Goal: Task Accomplishment & Management: Manage account settings

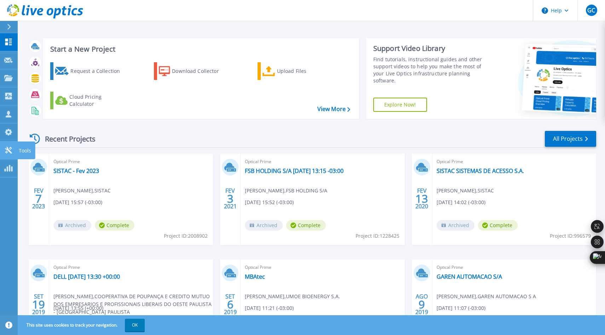
click at [7, 148] on icon at bounding box center [8, 150] width 7 height 7
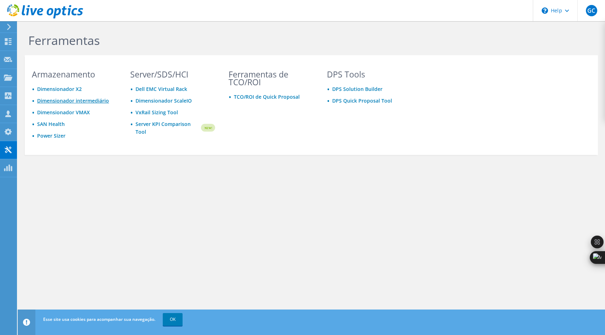
click at [83, 101] on link "Dimensionador intermediário" at bounding box center [73, 100] width 72 height 7
click at [55, 88] on link "Dimensionador X2" at bounding box center [59, 89] width 45 height 7
click at [52, 135] on link "Power Sizer" at bounding box center [51, 135] width 28 height 7
click at [587, 12] on span "GC" at bounding box center [590, 10] width 11 height 11
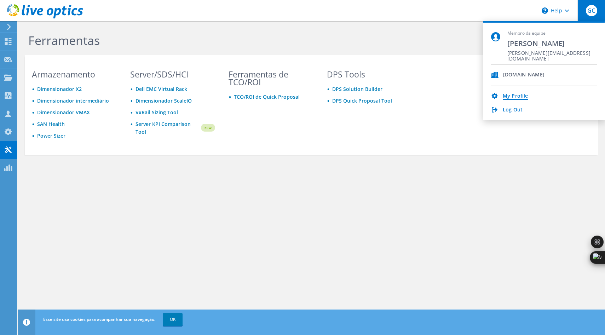
click at [517, 97] on link "My Profile" at bounding box center [514, 96] width 25 height 7
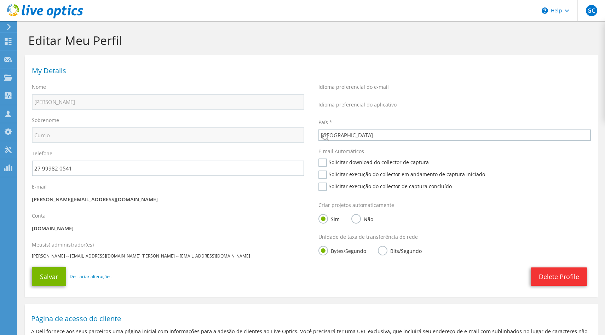
select select "30"
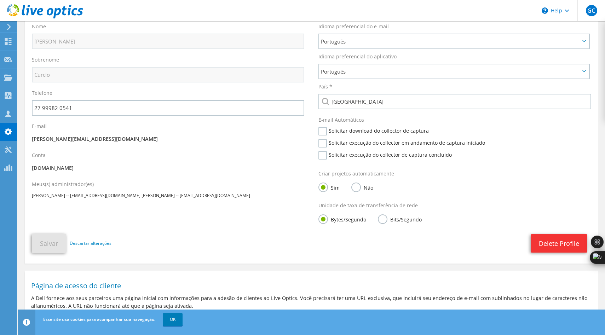
scroll to position [41, 0]
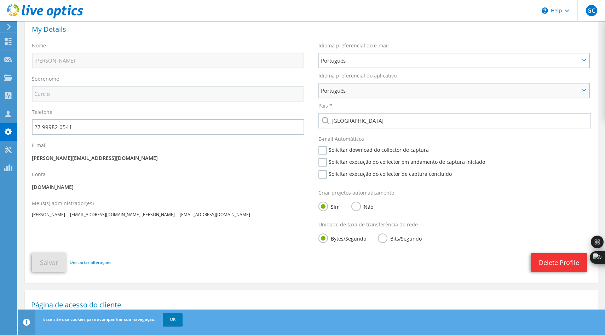
click at [583, 91] on icon at bounding box center [584, 90] width 4 height 2
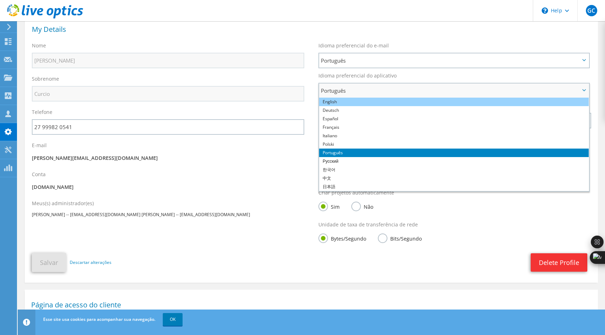
click at [336, 102] on li "English" at bounding box center [453, 102] width 269 height 8
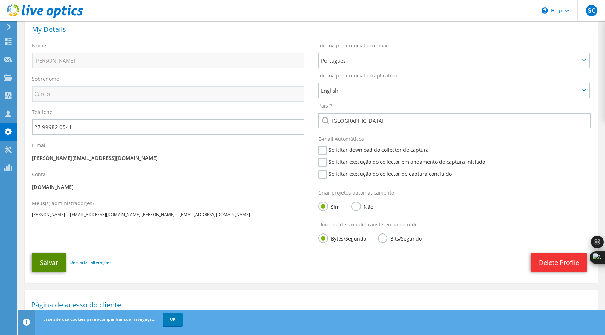
click at [51, 262] on button "Salvar" at bounding box center [49, 262] width 34 height 19
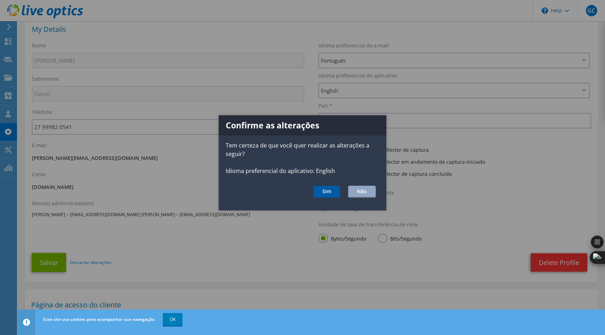
click at [329, 193] on button "Sim" at bounding box center [326, 191] width 27 height 12
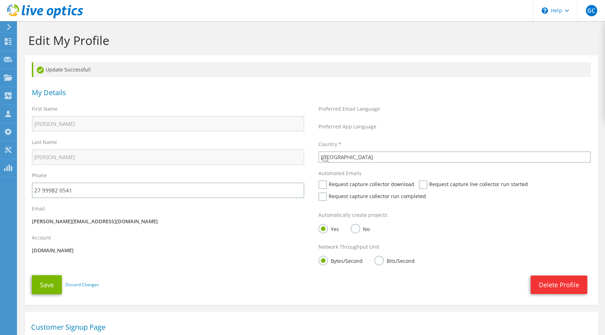
select select "30"
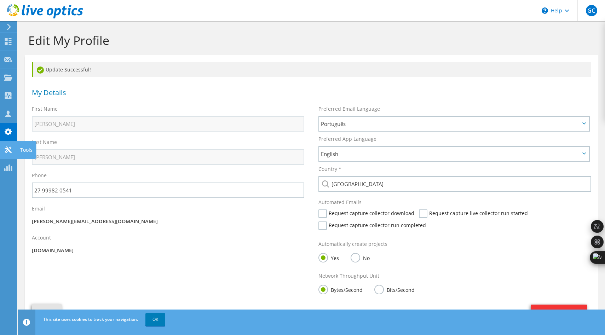
click at [8, 150] on use at bounding box center [8, 149] width 7 height 7
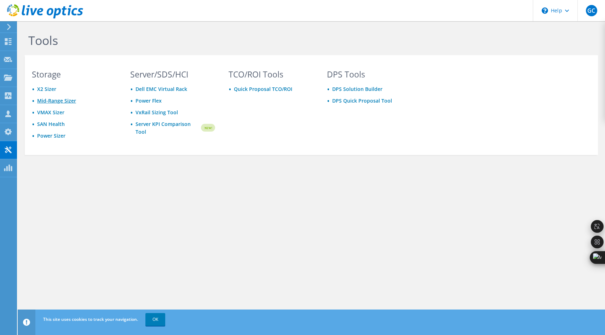
click at [59, 100] on link "Mid-Range Sizer" at bounding box center [56, 100] width 39 height 7
